Goal: Task Accomplishment & Management: Use online tool/utility

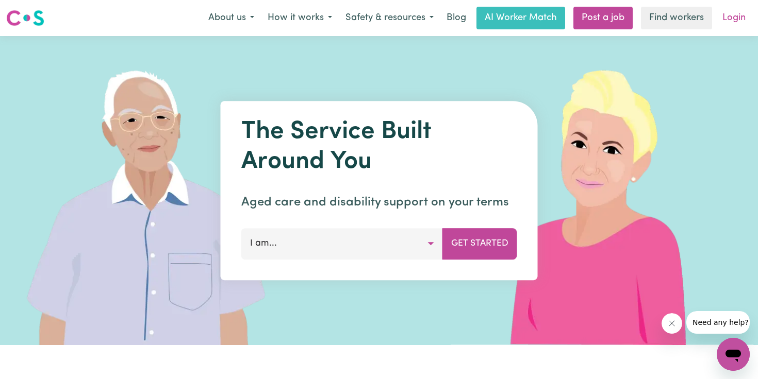
click at [746, 15] on link "Login" at bounding box center [734, 18] width 36 height 23
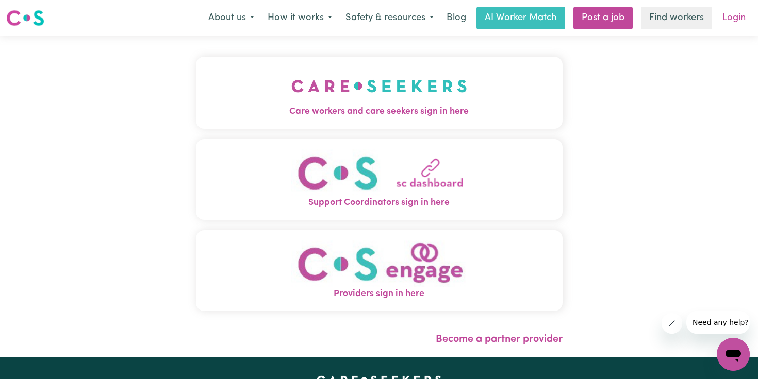
click at [726, 18] on link "Login" at bounding box center [734, 18] width 36 height 23
click at [479, 108] on span "Care workers and care seekers sign in here" at bounding box center [379, 111] width 367 height 13
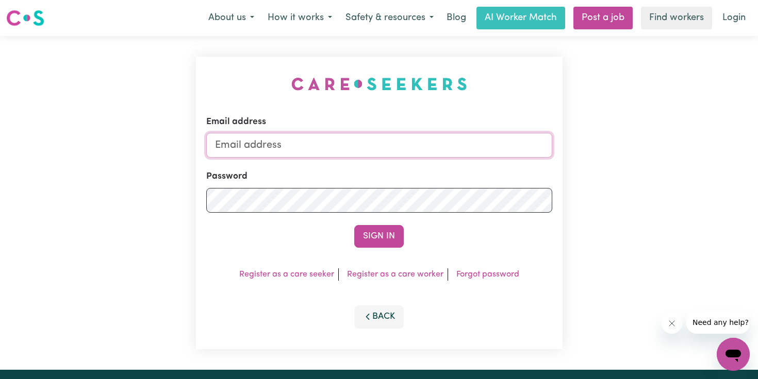
type input "[PERSON_NAME][EMAIL_ADDRESS][DOMAIN_NAME]"
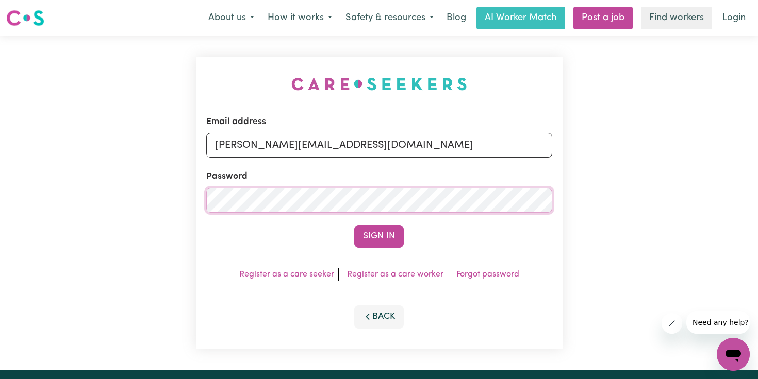
click at [379, 236] on button "Sign In" at bounding box center [378, 236] width 49 height 23
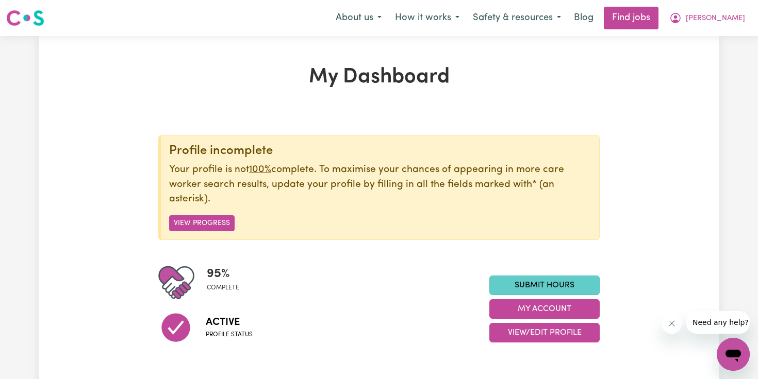
click at [584, 278] on link "Submit Hours" at bounding box center [544, 286] width 110 height 20
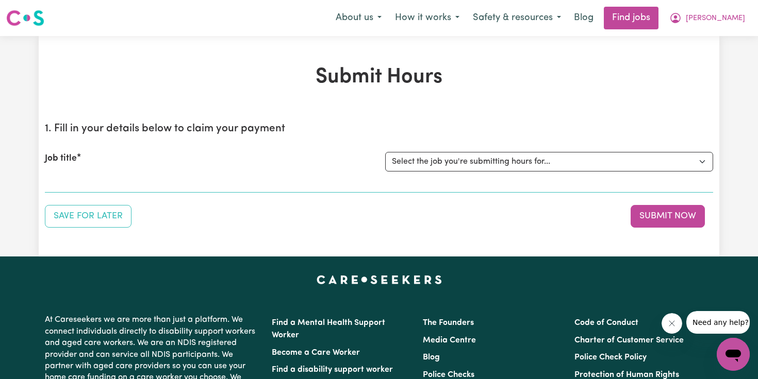
click at [562, 145] on div "Job title Select the job you're submitting hours for... [[PERSON_NAME] ] Urgent…" at bounding box center [379, 162] width 668 height 44
select select "12724"
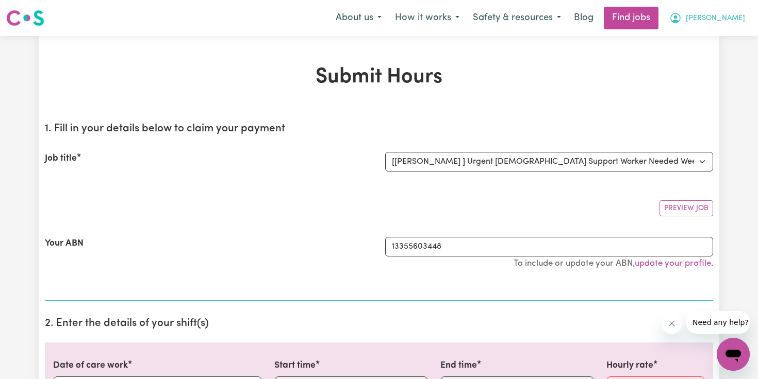
click at [722, 16] on span "[PERSON_NAME]" at bounding box center [715, 18] width 59 height 11
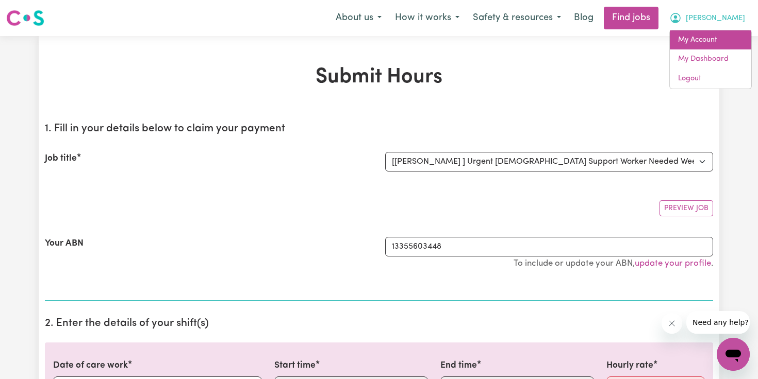
click at [709, 39] on link "My Account" at bounding box center [710, 40] width 81 height 20
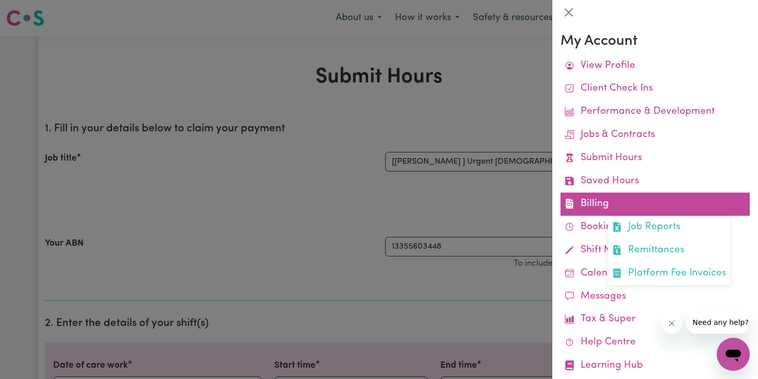
click at [612, 197] on link "Billing Job Reports Remittances Platform Fee Invoices" at bounding box center [654, 204] width 189 height 23
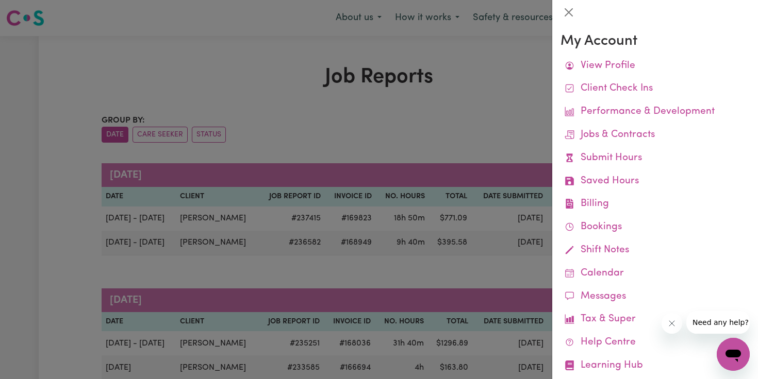
click at [435, 141] on div at bounding box center [379, 189] width 758 height 379
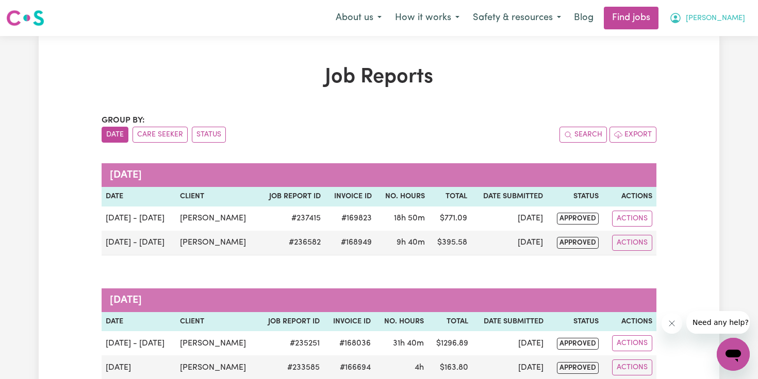
click at [720, 22] on button "[PERSON_NAME]" at bounding box center [707, 18] width 89 height 22
click at [710, 56] on link "My Dashboard" at bounding box center [710, 59] width 81 height 20
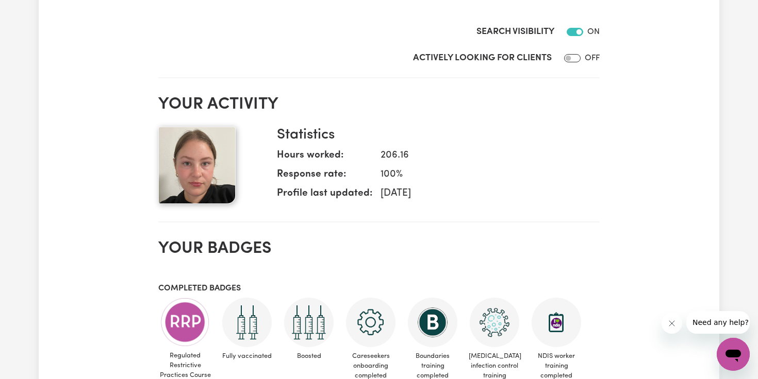
scroll to position [29, 0]
